Goal: Information Seeking & Learning: Learn about a topic

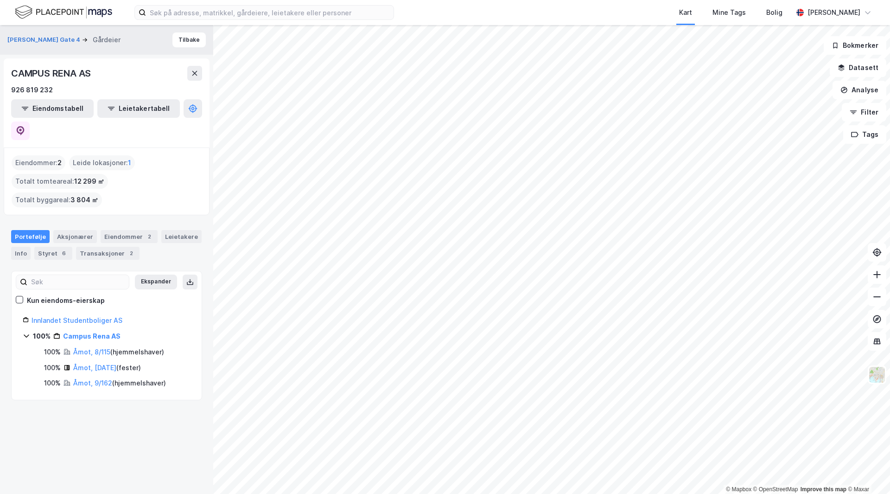
click at [54, 12] on img at bounding box center [63, 12] width 97 height 16
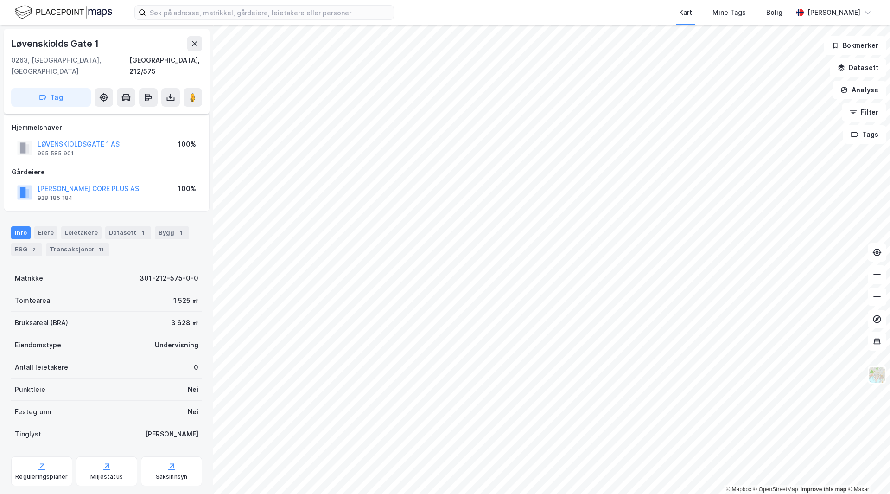
scroll to position [10, 0]
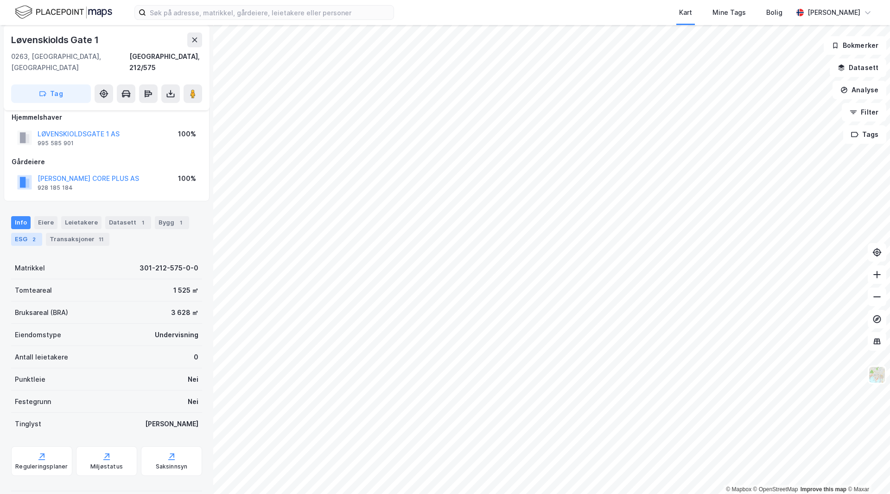
click at [30, 233] on div "ESG 2" at bounding box center [26, 239] width 31 height 13
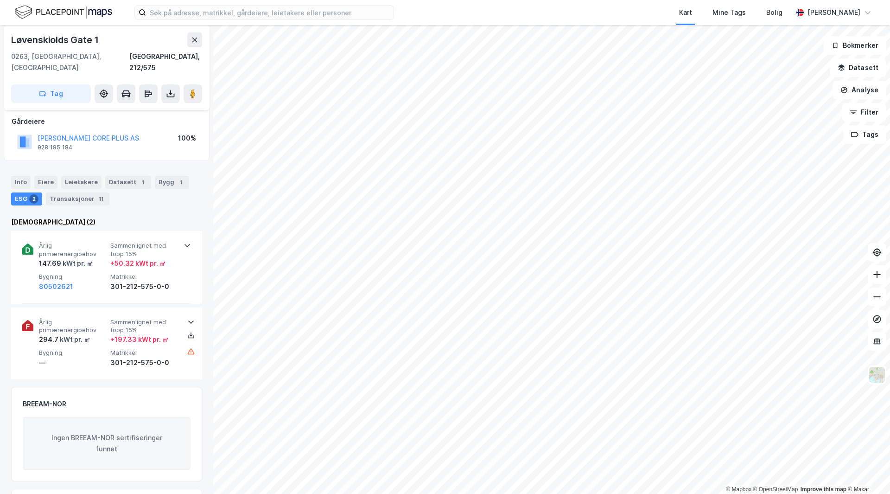
scroll to position [47, 0]
